Goal: Task Accomplishment & Management: Complete application form

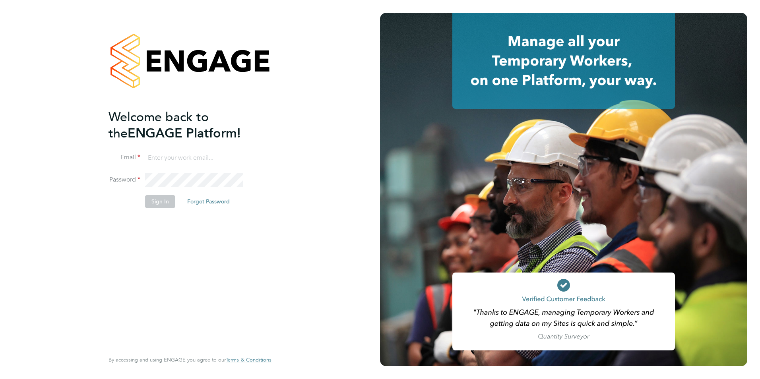
type input "[PERSON_NAME][EMAIL_ADDRESS][DOMAIN_NAME]"
click at [242, 257] on div "Welcome back to the ENGAGE Platform! Email [PERSON_NAME][EMAIL_ADDRESS][DOMAIN_…" at bounding box center [186, 229] width 155 height 241
click at [157, 205] on button "Sign In" at bounding box center [160, 201] width 30 height 13
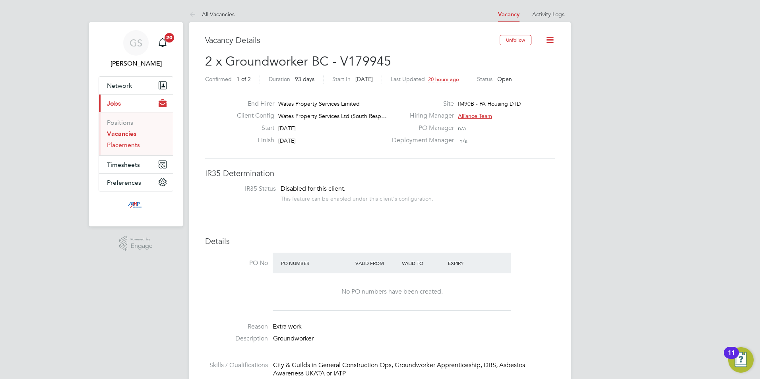
click at [131, 148] on link "Placements" at bounding box center [123, 145] width 33 height 8
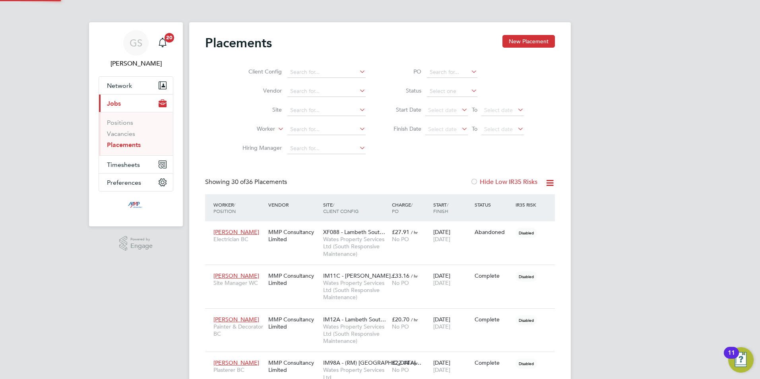
scroll to position [30, 55]
click at [463, 93] on input at bounding box center [452, 91] width 50 height 11
click at [459, 102] on li "Active" at bounding box center [452, 102] width 51 height 10
type input "Active"
click at [122, 133] on link "Vacancies" at bounding box center [121, 134] width 28 height 8
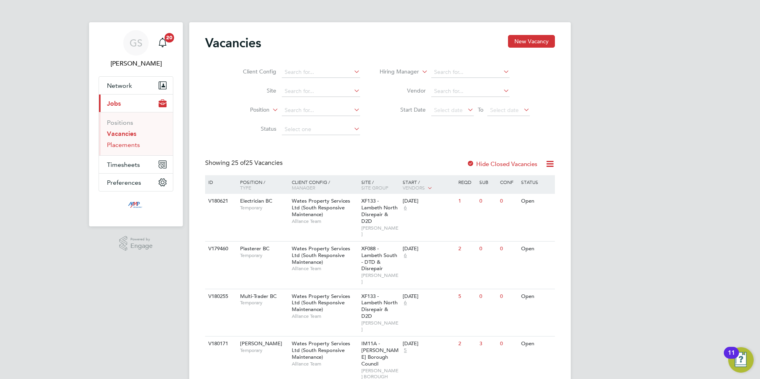
click at [132, 146] on link "Placements" at bounding box center [123, 145] width 33 height 8
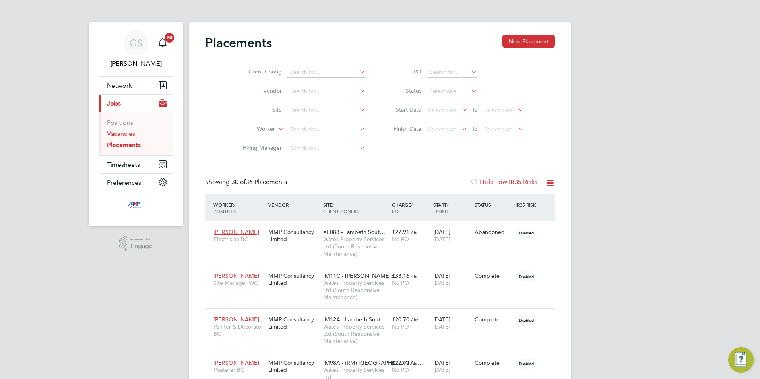
click at [129, 136] on link "Vacancies" at bounding box center [121, 134] width 28 height 8
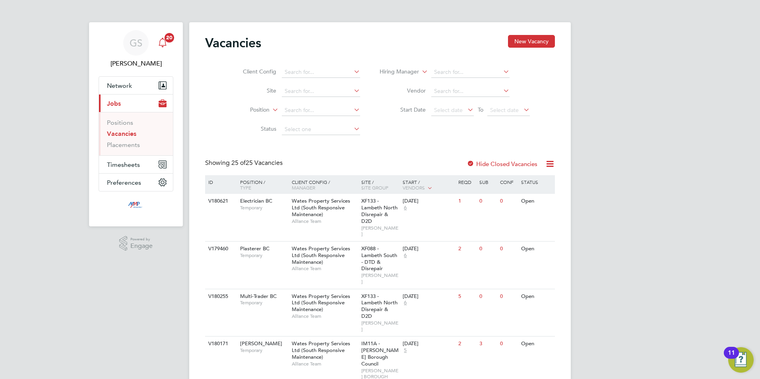
click at [166, 47] on icon "Main navigation" at bounding box center [163, 43] width 10 height 10
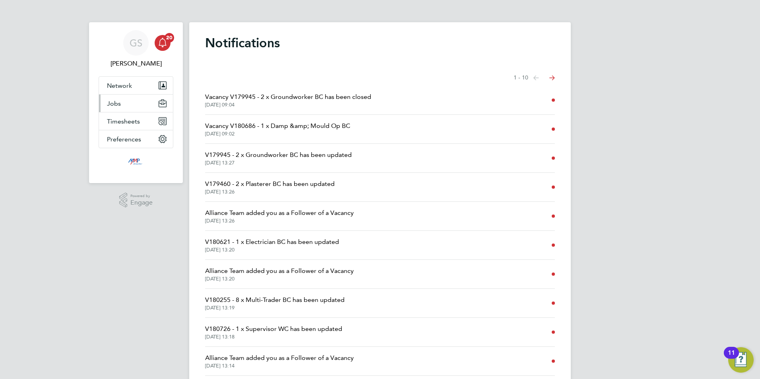
click at [134, 97] on button "Jobs" at bounding box center [136, 103] width 74 height 17
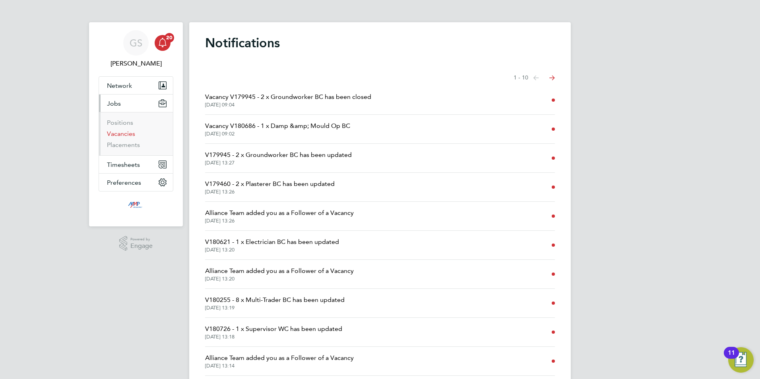
click at [132, 132] on link "Vacancies" at bounding box center [121, 134] width 28 height 8
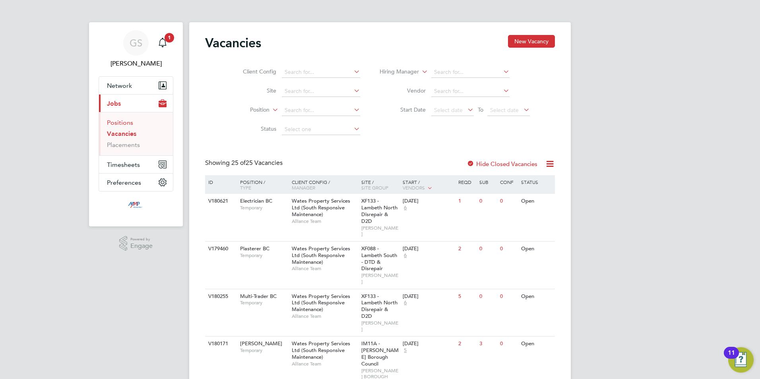
click at [127, 125] on link "Positions" at bounding box center [120, 123] width 26 height 8
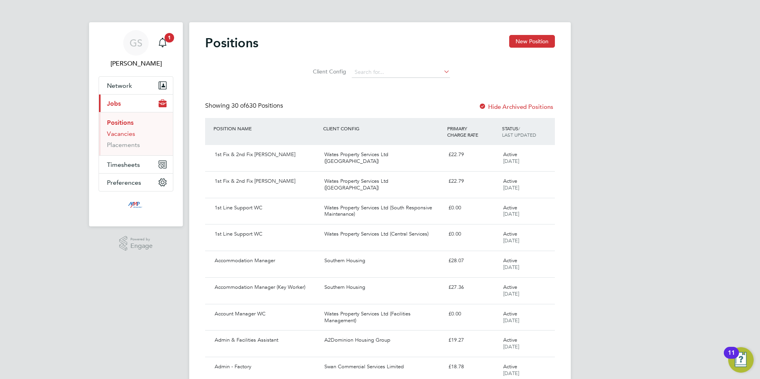
click at [127, 132] on link "Vacancies" at bounding box center [121, 134] width 28 height 8
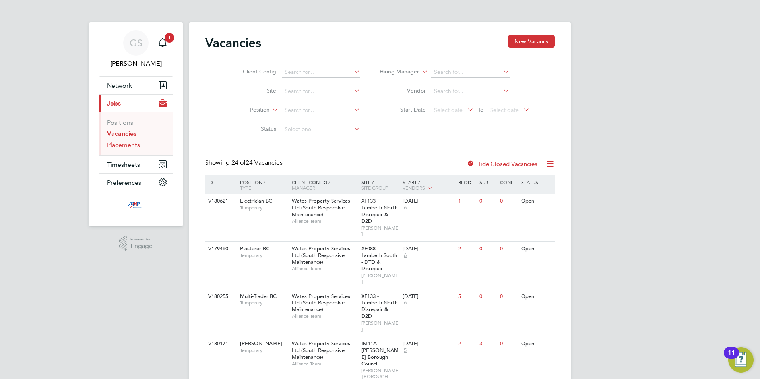
click at [135, 142] on link "Placements" at bounding box center [123, 145] width 33 height 8
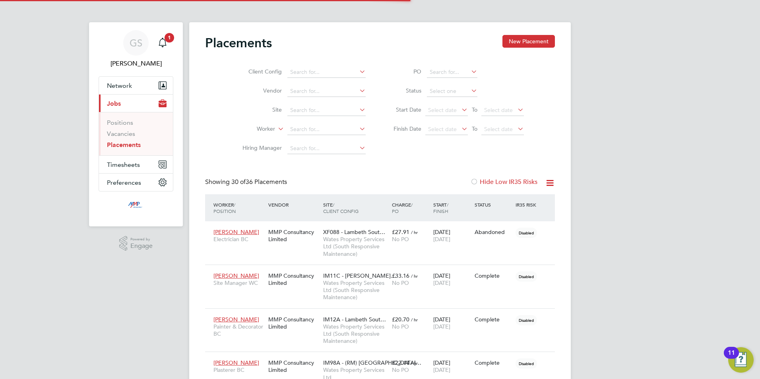
scroll to position [30, 55]
click at [125, 135] on link "Vacancies" at bounding box center [121, 134] width 28 height 8
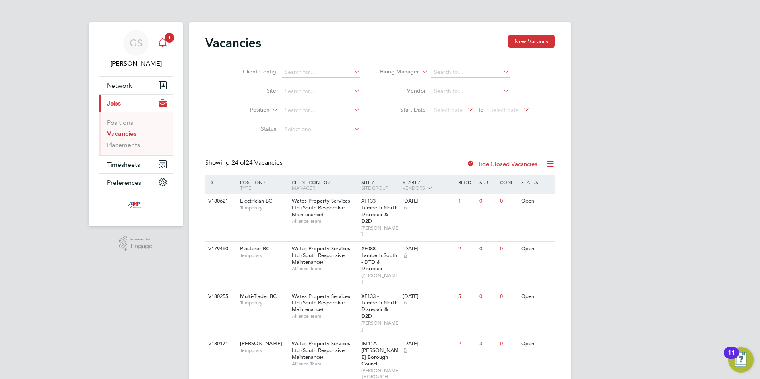
click at [163, 48] on div "Main navigation" at bounding box center [163, 43] width 16 height 16
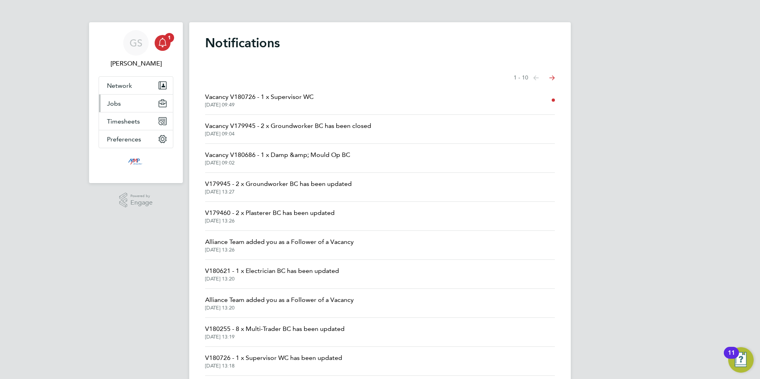
click at [120, 99] on button "Jobs" at bounding box center [136, 103] width 74 height 17
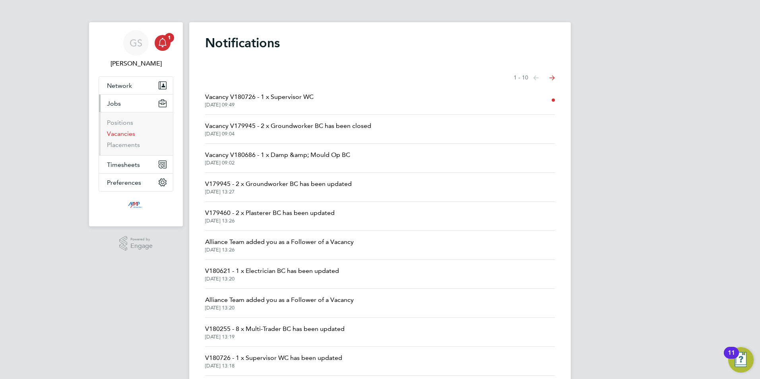
click at [128, 131] on link "Vacancies" at bounding box center [121, 134] width 28 height 8
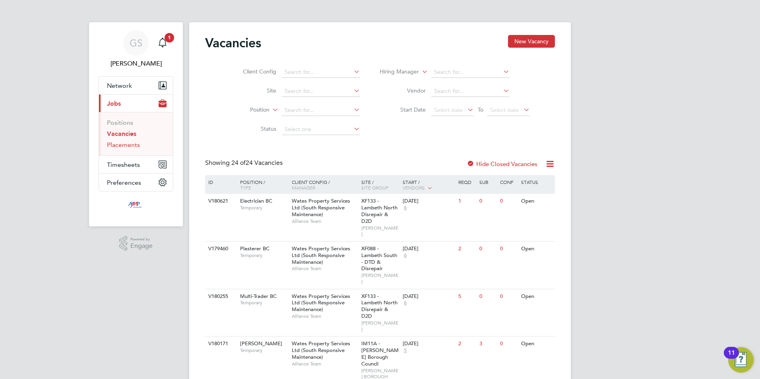
click at [128, 143] on link "Placements" at bounding box center [123, 145] width 33 height 8
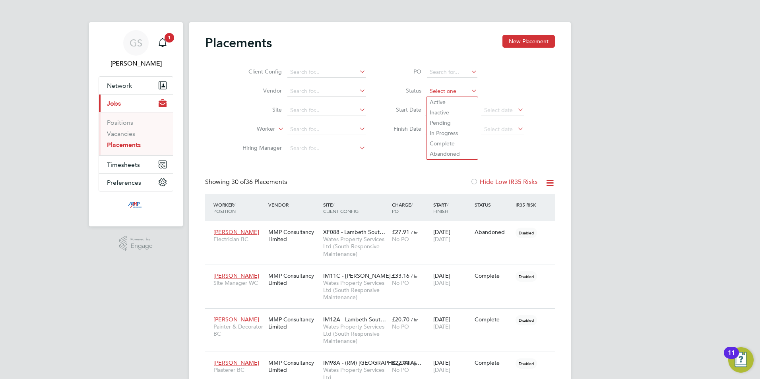
click at [429, 91] on input at bounding box center [452, 91] width 50 height 11
click at [432, 99] on li "Active" at bounding box center [452, 102] width 51 height 10
type input "Active"
click at [111, 131] on link "Vacancies" at bounding box center [121, 134] width 28 height 8
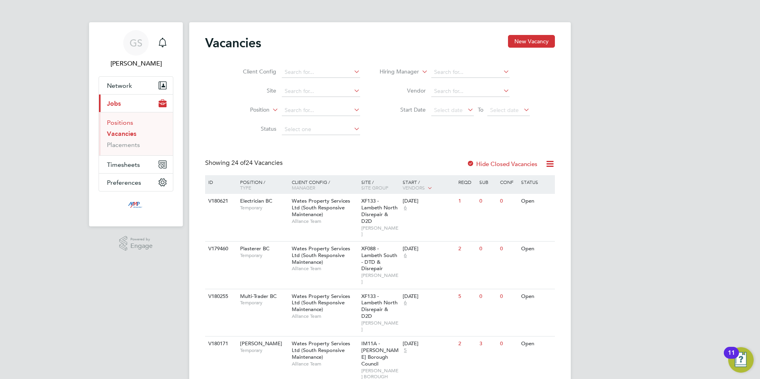
click at [119, 120] on link "Positions" at bounding box center [120, 123] width 26 height 8
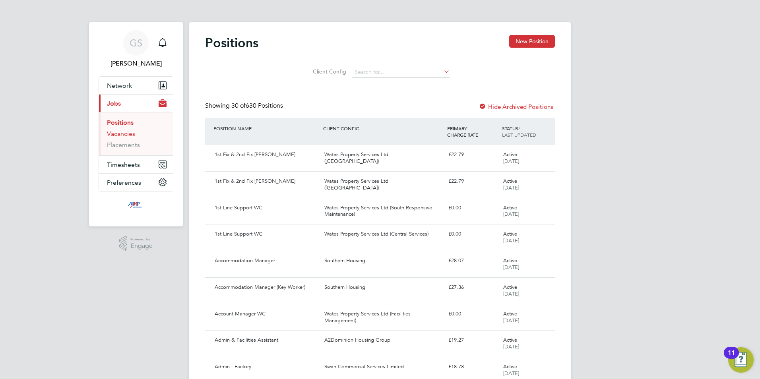
click at [124, 135] on link "Vacancies" at bounding box center [121, 134] width 28 height 8
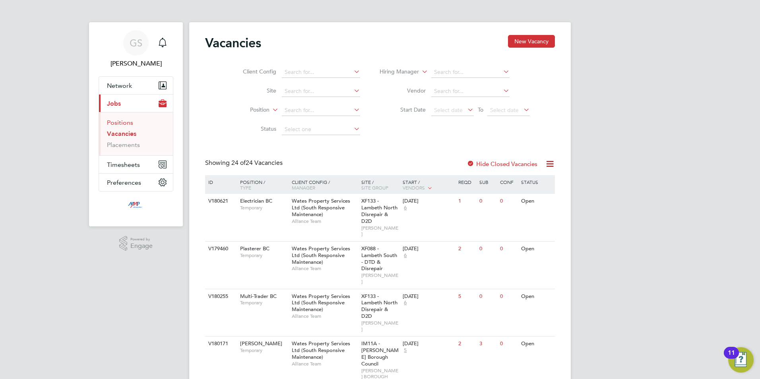
click at [123, 124] on link "Positions" at bounding box center [120, 123] width 26 height 8
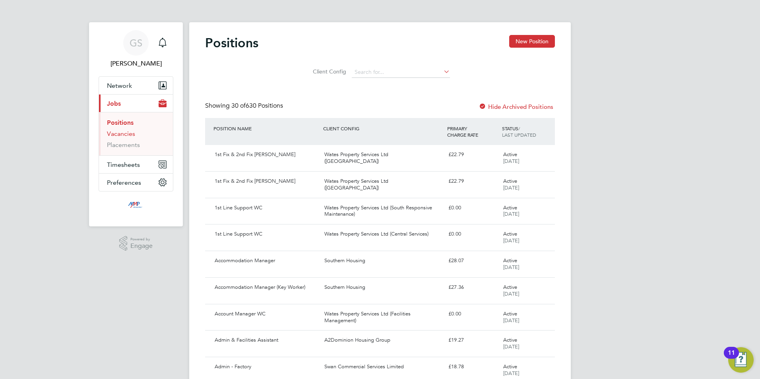
click at [121, 136] on link "Vacancies" at bounding box center [121, 134] width 28 height 8
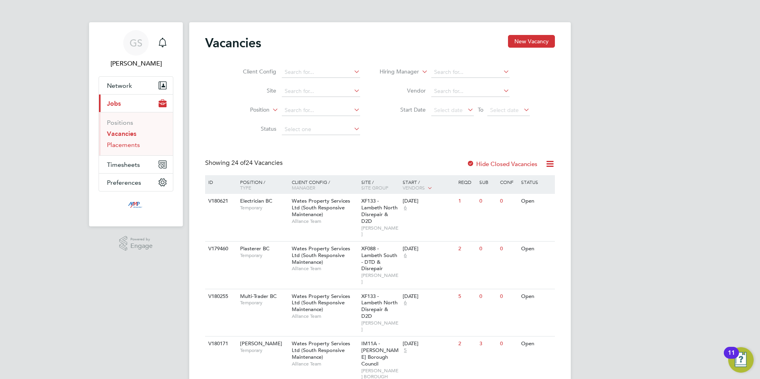
click at [131, 147] on link "Placements" at bounding box center [123, 145] width 33 height 8
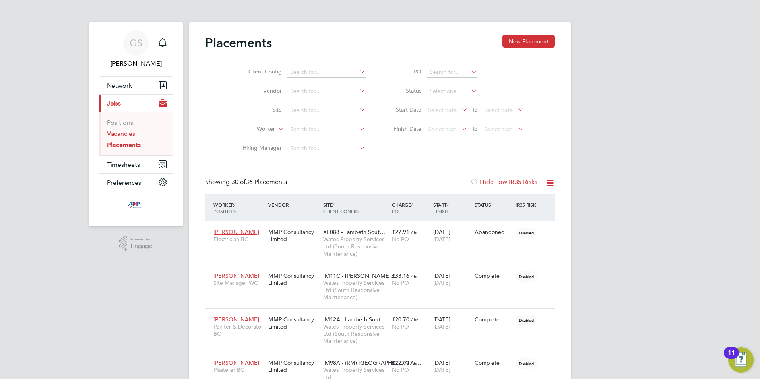
click at [126, 136] on link "Vacancies" at bounding box center [121, 134] width 28 height 8
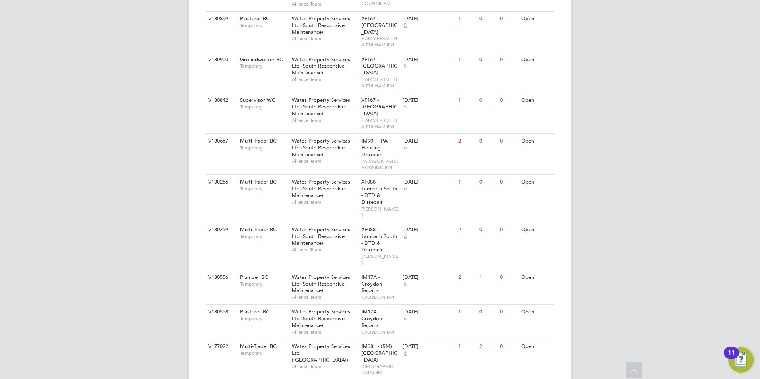
scroll to position [697, 0]
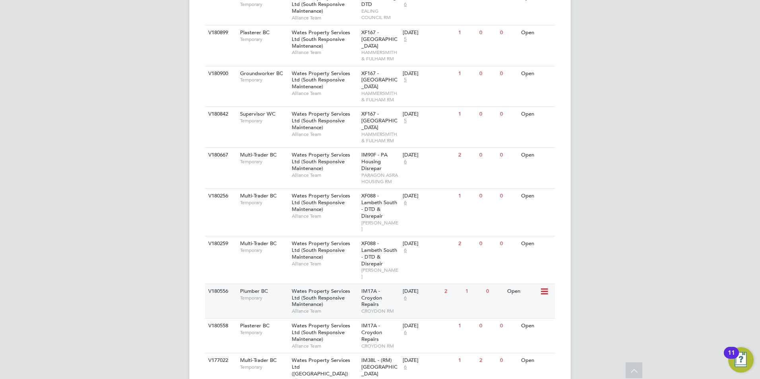
click at [367, 288] on span "IM17A - Croydon Repairs" at bounding box center [371, 298] width 21 height 20
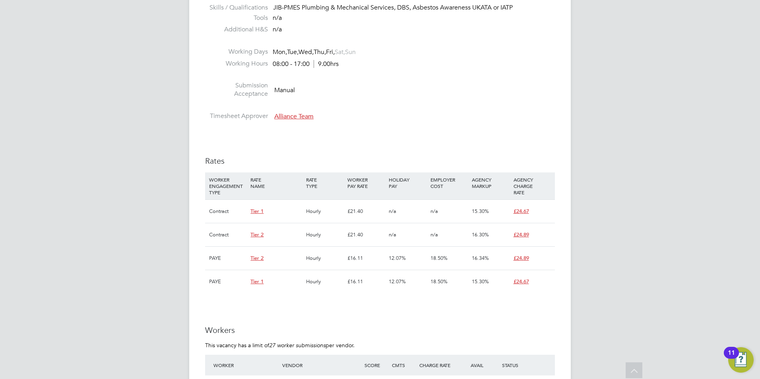
scroll to position [636, 0]
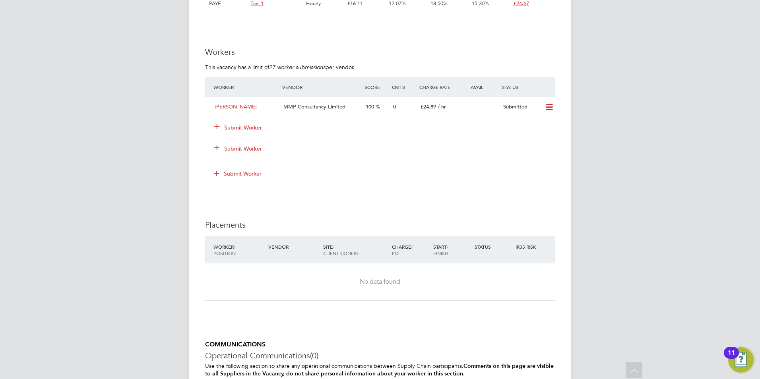
click at [247, 127] on button "Submit Worker" at bounding box center [239, 128] width 48 height 8
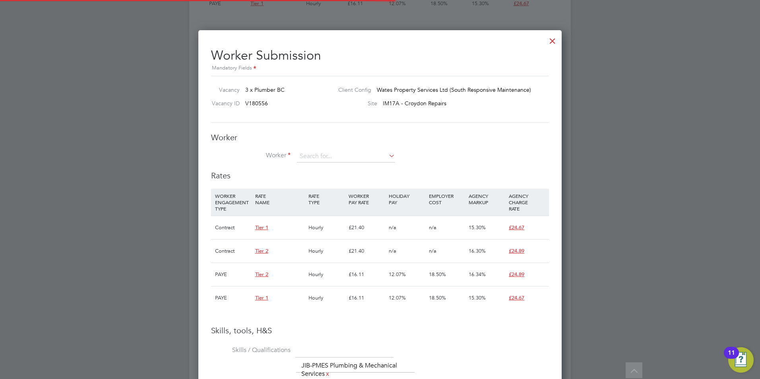
scroll to position [23, 54]
click at [312, 153] on input at bounding box center [346, 157] width 98 height 12
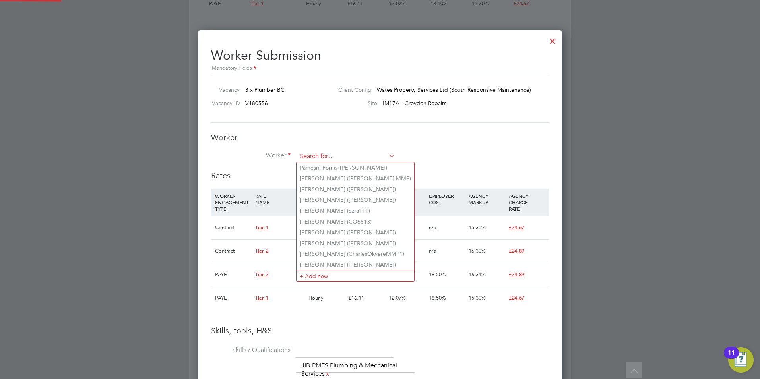
click at [322, 157] on input at bounding box center [346, 157] width 98 height 12
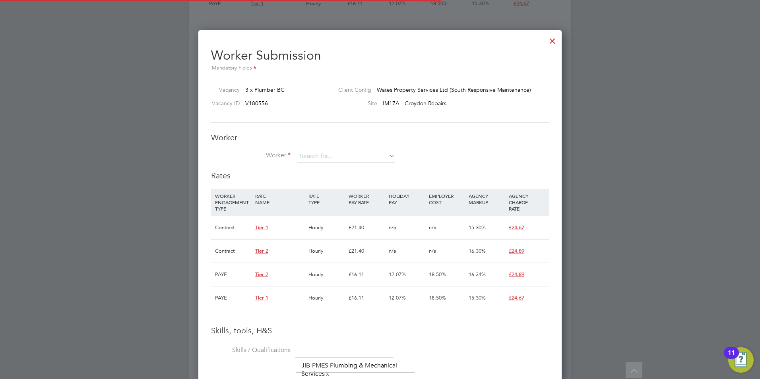
click at [338, 271] on li "+ Add new" at bounding box center [356, 276] width 118 height 11
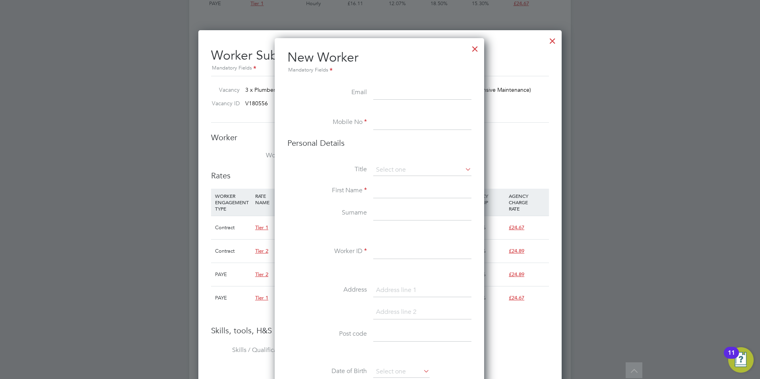
paste input "meshachf10@gmail.com"
type input "meshachf10@gmail.com"
click at [434, 116] on input at bounding box center [422, 123] width 98 height 14
click at [389, 121] on input at bounding box center [422, 123] width 98 height 14
click at [398, 124] on input at bounding box center [422, 123] width 98 height 14
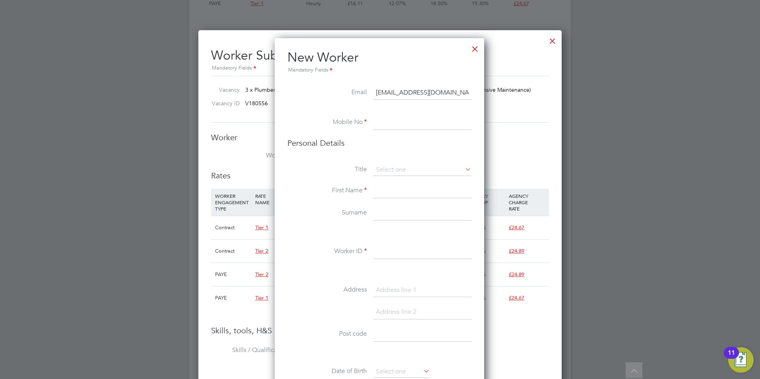
paste input "07903655422"
type input "07903655422"
click at [406, 173] on input at bounding box center [422, 170] width 98 height 12
click at [407, 179] on li "Mr" at bounding box center [422, 181] width 99 height 10
type input "Mr"
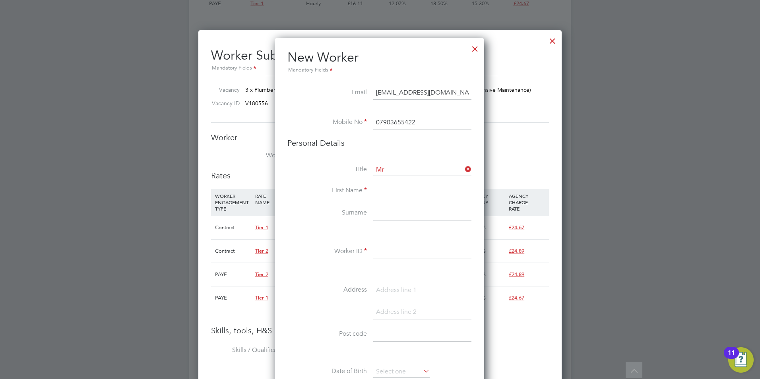
click at [408, 190] on input at bounding box center [422, 191] width 98 height 14
type input "Meshach"
click at [405, 210] on input at bounding box center [422, 213] width 98 height 14
type input "Fantie"
click at [396, 256] on input at bounding box center [422, 252] width 98 height 14
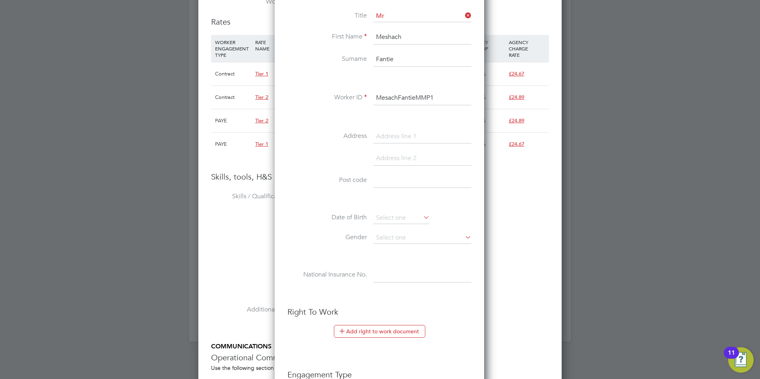
scroll to position [875, 0]
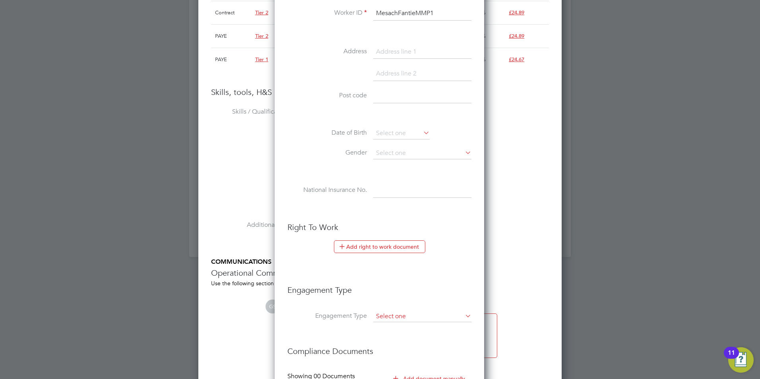
type input "MesachFantieMMP1"
click at [413, 316] on input at bounding box center [422, 316] width 98 height 11
click at [409, 359] on li "Umbrella" at bounding box center [422, 363] width 99 height 12
type input "Umbrella"
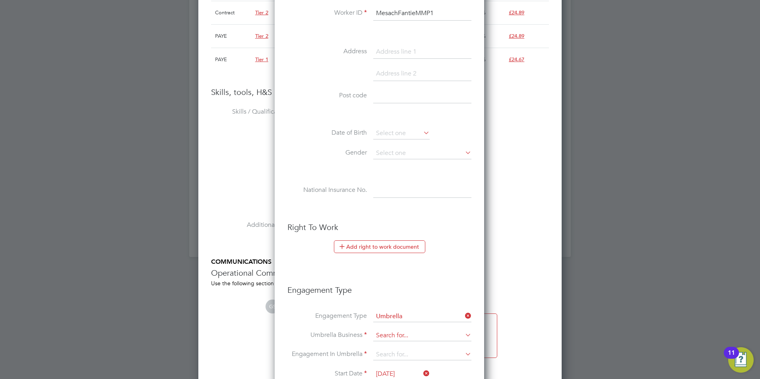
click at [403, 333] on input at bounding box center [422, 335] width 98 height 11
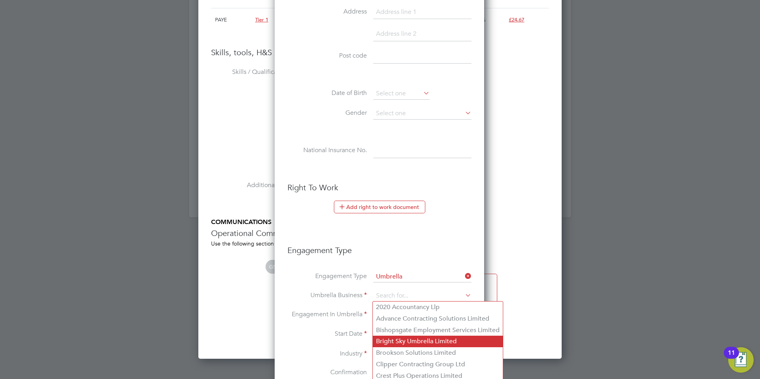
scroll to position [954, 0]
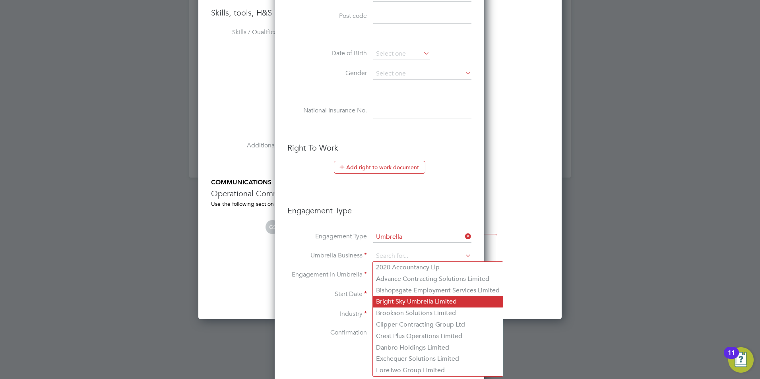
click at [408, 344] on li "Danbro Holdings Limited" at bounding box center [438, 348] width 130 height 12
type input "Danbro Holdings Limited"
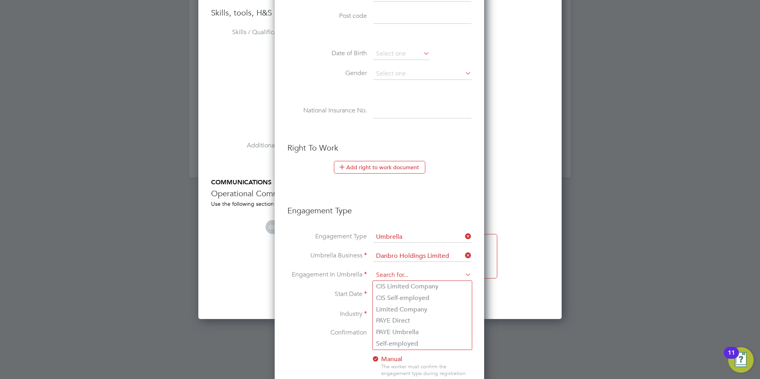
click at [407, 279] on input at bounding box center [422, 275] width 98 height 11
click at [410, 296] on li "CIS Self-employed" at bounding box center [422, 299] width 99 height 12
type input "CIS Self-employed"
click at [405, 315] on input at bounding box center [422, 315] width 98 height 12
click at [405, 375] on li "Construction" at bounding box center [422, 380] width 99 height 11
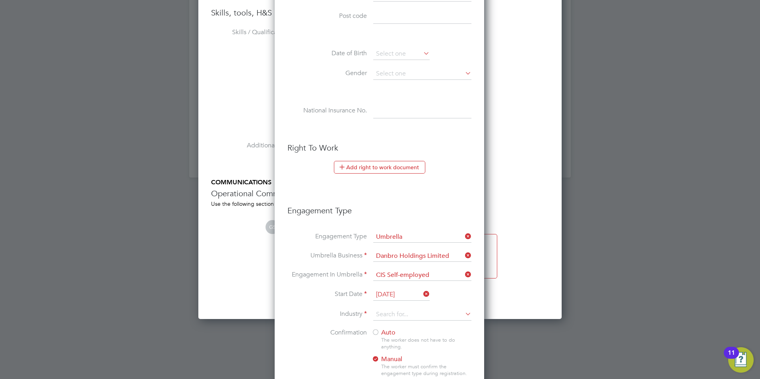
type input "Construction"
click at [377, 334] on div at bounding box center [376, 333] width 8 height 8
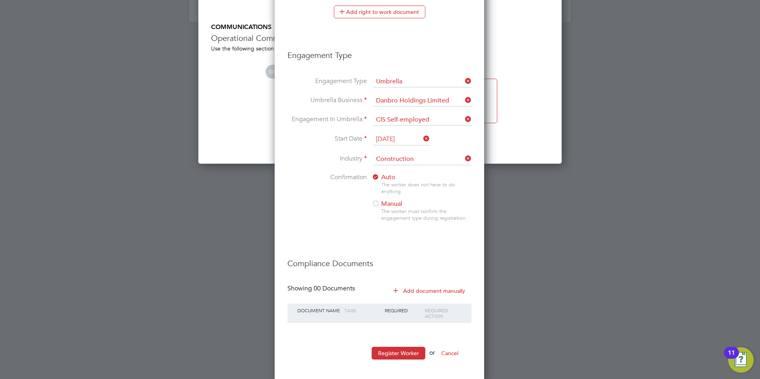
scroll to position [1114, 0]
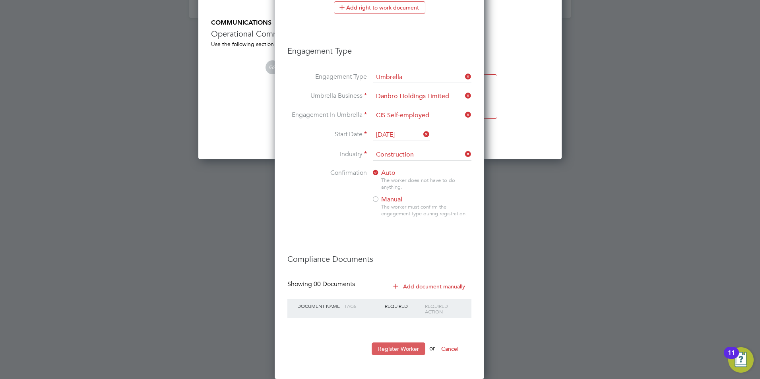
click at [397, 346] on button "Register Worker" at bounding box center [399, 349] width 54 height 13
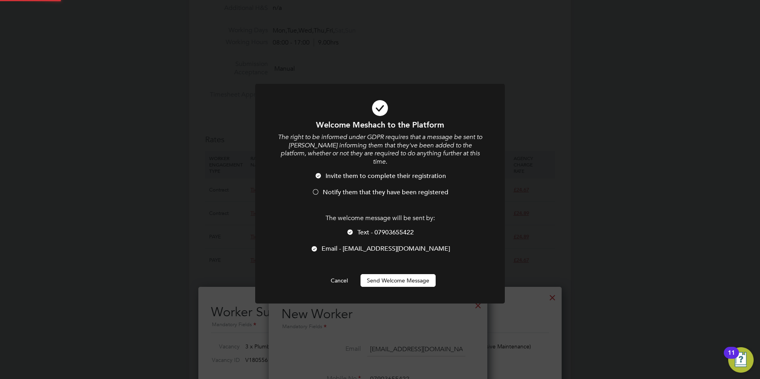
scroll to position [0, 0]
click at [348, 229] on div at bounding box center [350, 233] width 8 height 8
click at [314, 189] on div at bounding box center [316, 193] width 8 height 8
click at [398, 278] on button "Send Welcome Message" at bounding box center [398, 280] width 75 height 13
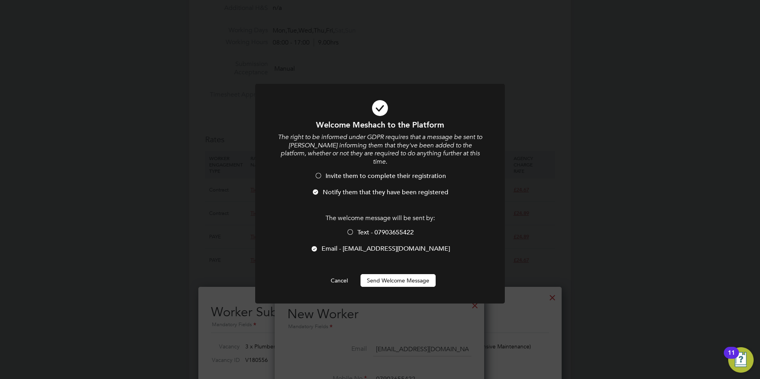
scroll to position [379, 0]
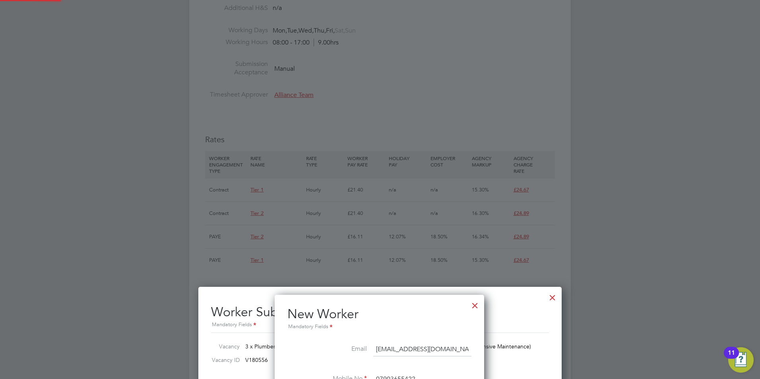
type input "Meshach Fantie (MesachFantieMMP1)"
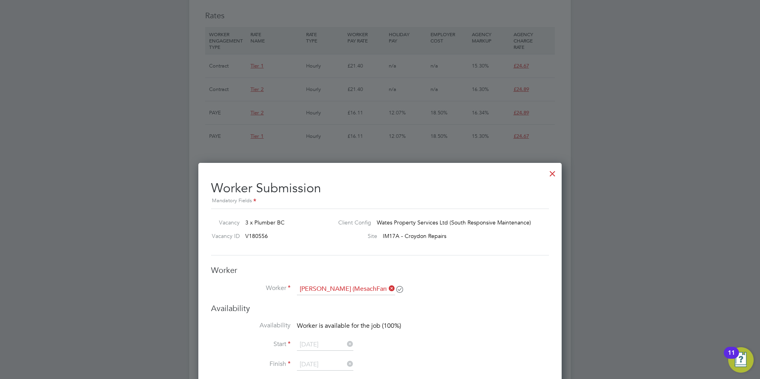
scroll to position [477, 0]
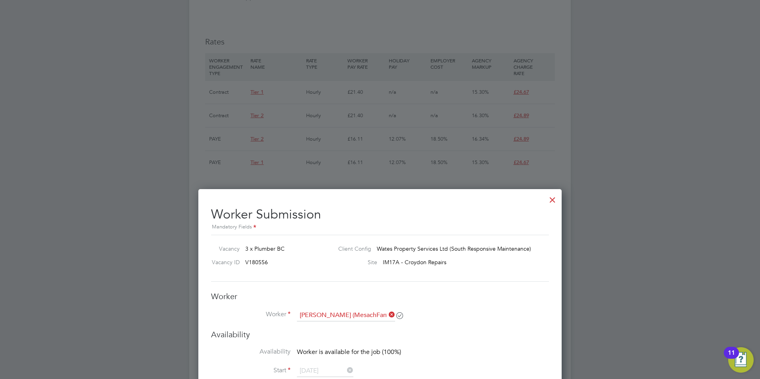
click at [548, 198] on div at bounding box center [552, 198] width 14 height 14
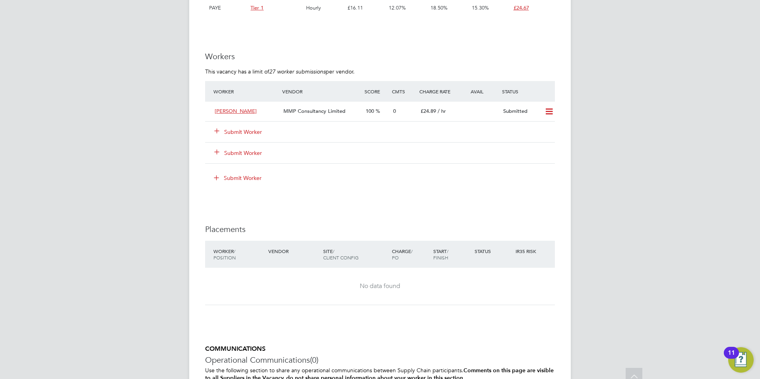
scroll to position [636, 0]
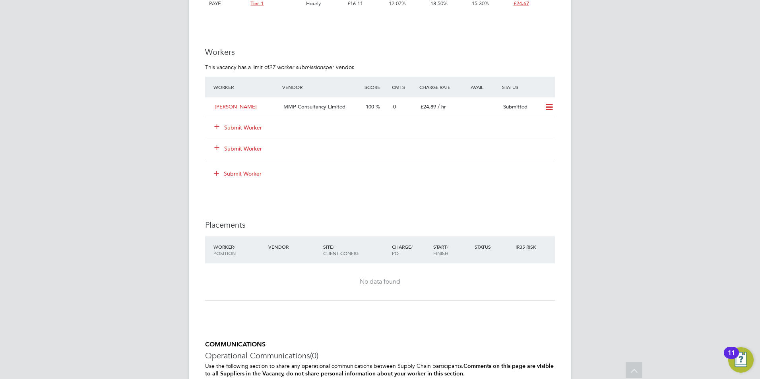
click at [241, 127] on button "Submit Worker" at bounding box center [239, 128] width 48 height 8
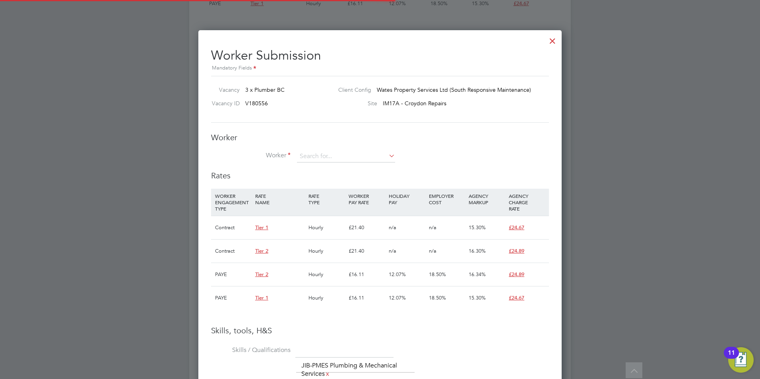
scroll to position [23, 54]
click at [302, 155] on input at bounding box center [346, 157] width 98 height 12
click at [384, 163] on li "Meshach Fantie ( Mesach FantieMMP1)" at bounding box center [351, 168] width 109 height 11
type input "Meshach Fantie (MesachFantieMMP1)"
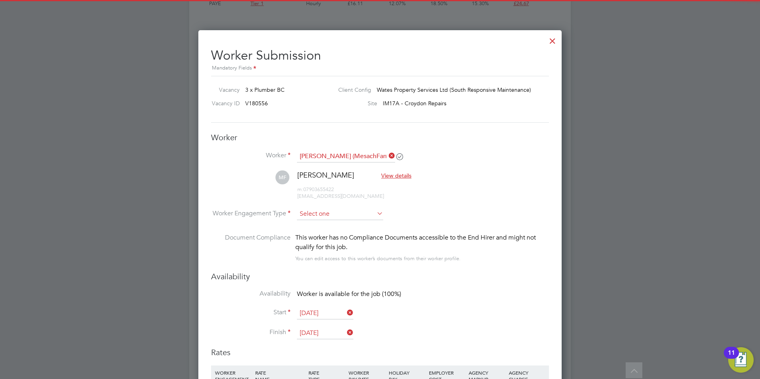
click at [348, 210] on input at bounding box center [340, 214] width 86 height 12
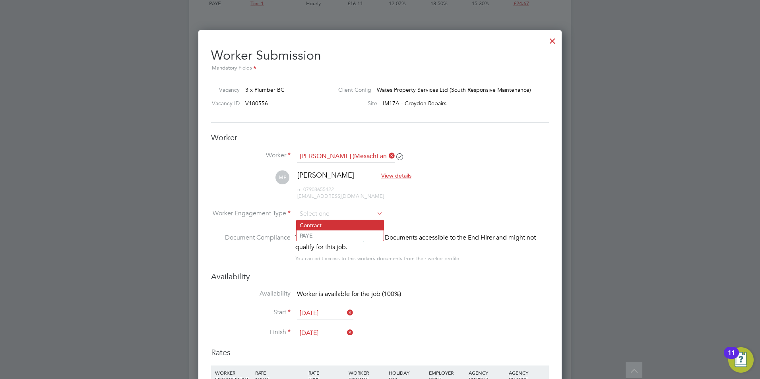
click at [338, 222] on li "Contract" at bounding box center [340, 225] width 87 height 10
type input "Contract"
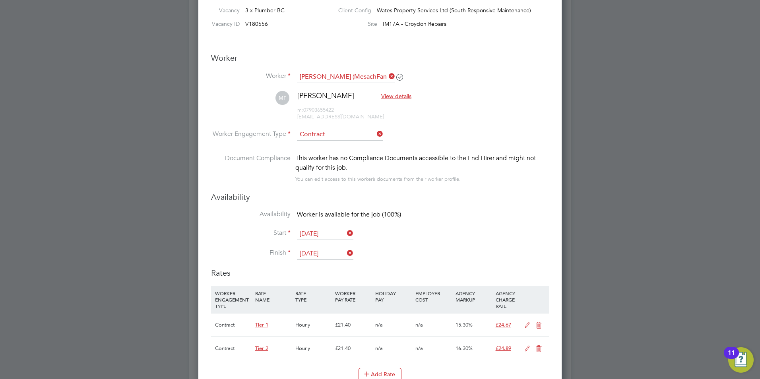
click at [320, 257] on input "29 Dec 2025" at bounding box center [325, 254] width 56 height 12
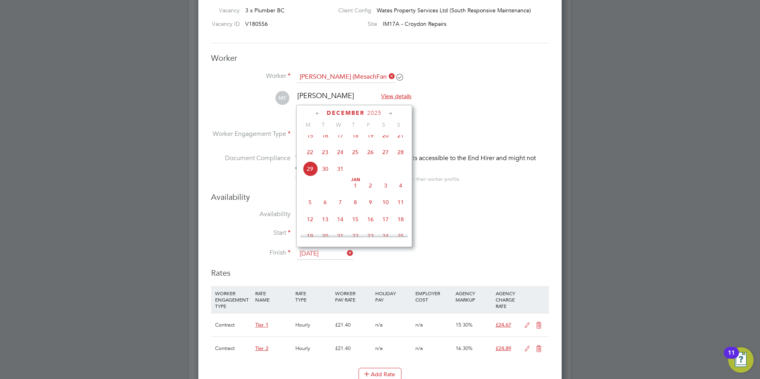
click at [389, 110] on icon at bounding box center [391, 113] width 8 height 9
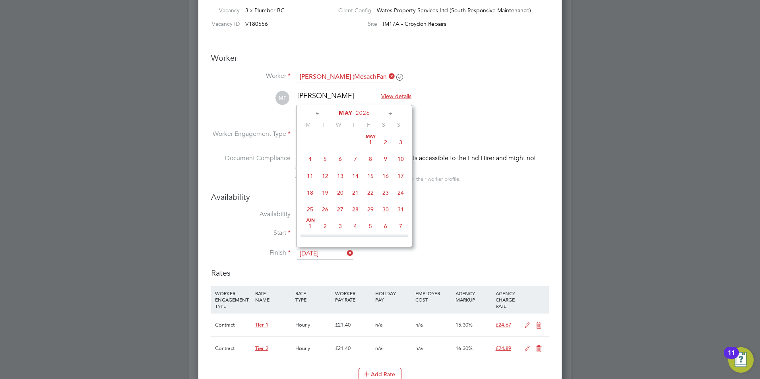
click at [389, 110] on icon at bounding box center [391, 113] width 8 height 9
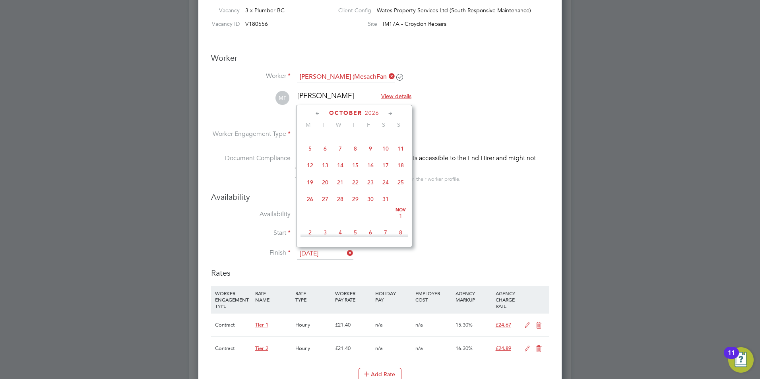
click at [375, 190] on span "23" at bounding box center [370, 182] width 15 height 15
type input "23 Oct 2026"
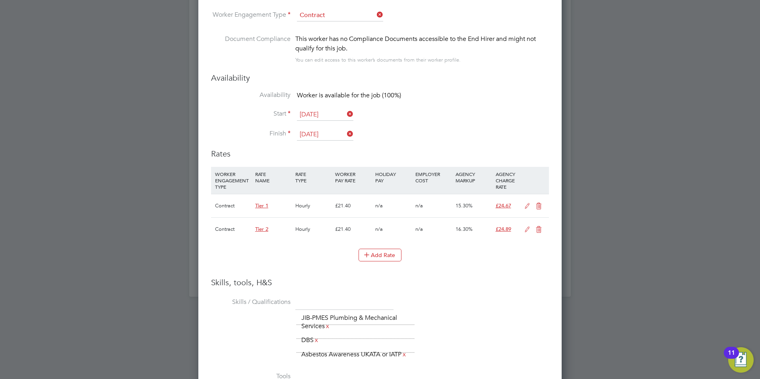
click at [536, 205] on icon at bounding box center [539, 206] width 10 height 6
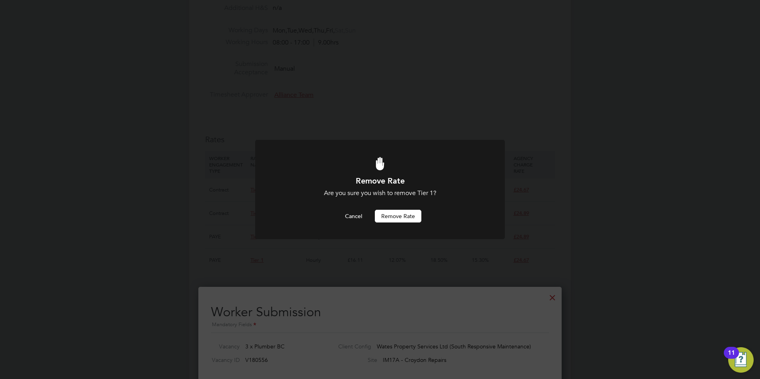
click at [408, 220] on button "Remove rate" at bounding box center [398, 216] width 47 height 13
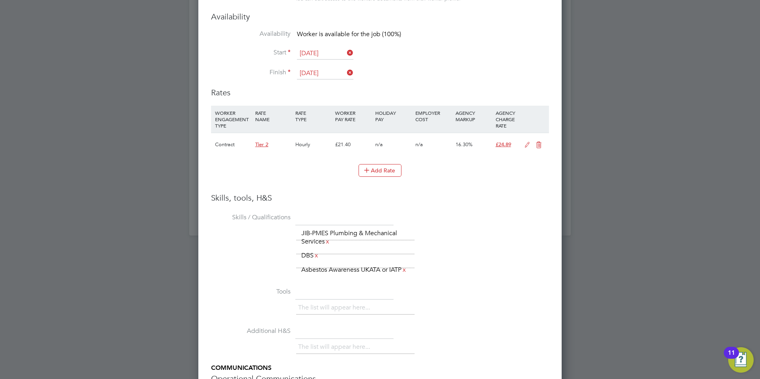
click at [527, 144] on icon at bounding box center [527, 145] width 10 height 6
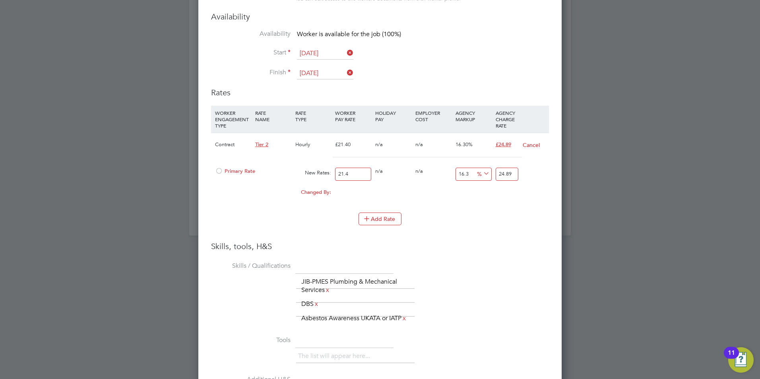
click at [217, 171] on div at bounding box center [219, 174] width 8 height 6
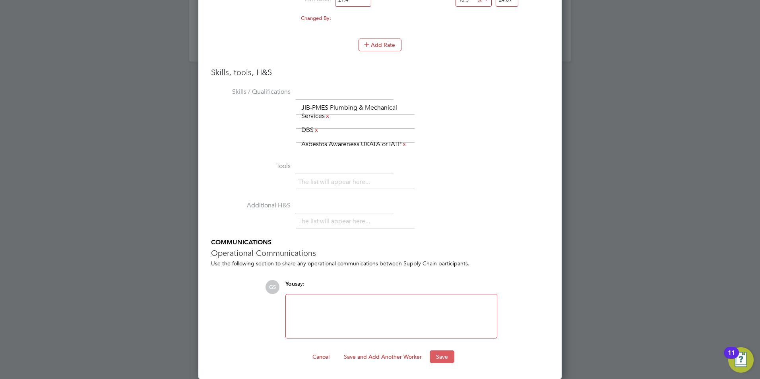
click at [431, 352] on button "Save" at bounding box center [442, 357] width 25 height 13
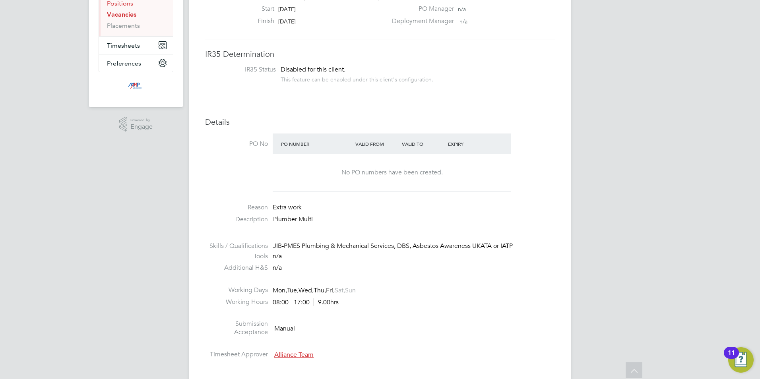
scroll to position [0, 0]
